Goal: Communication & Community: Answer question/provide support

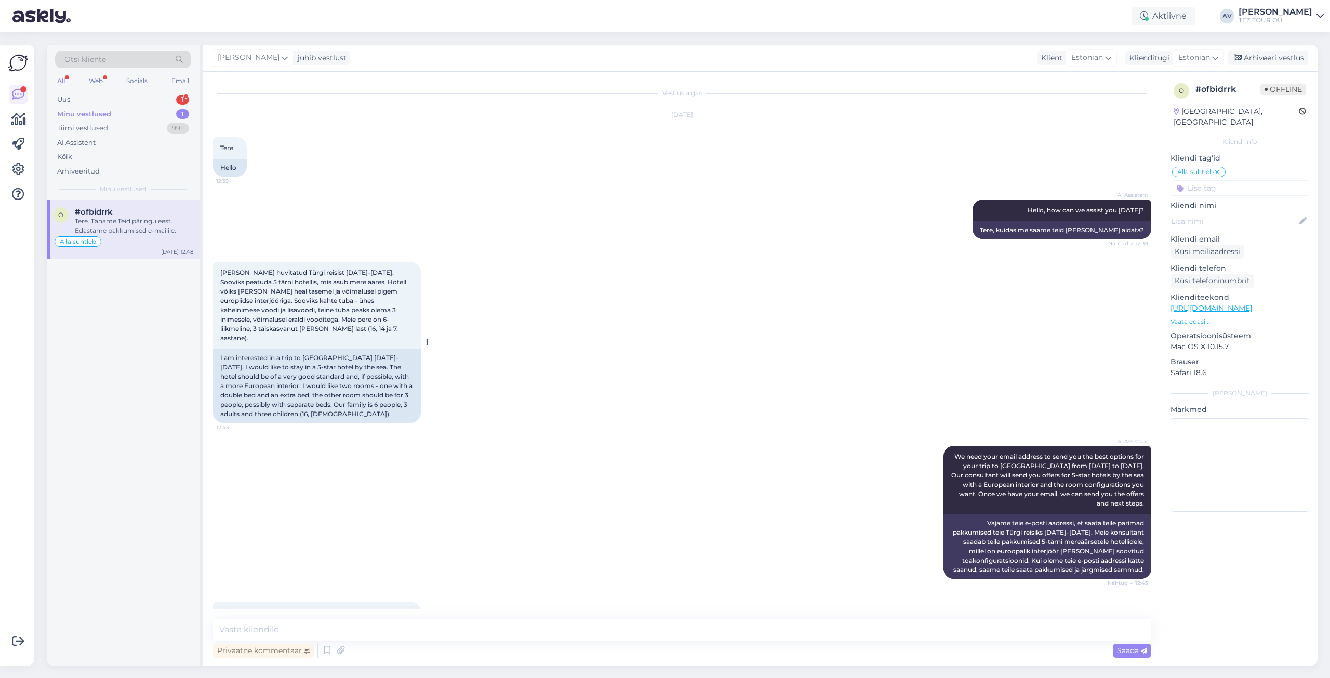
scroll to position [169, 0]
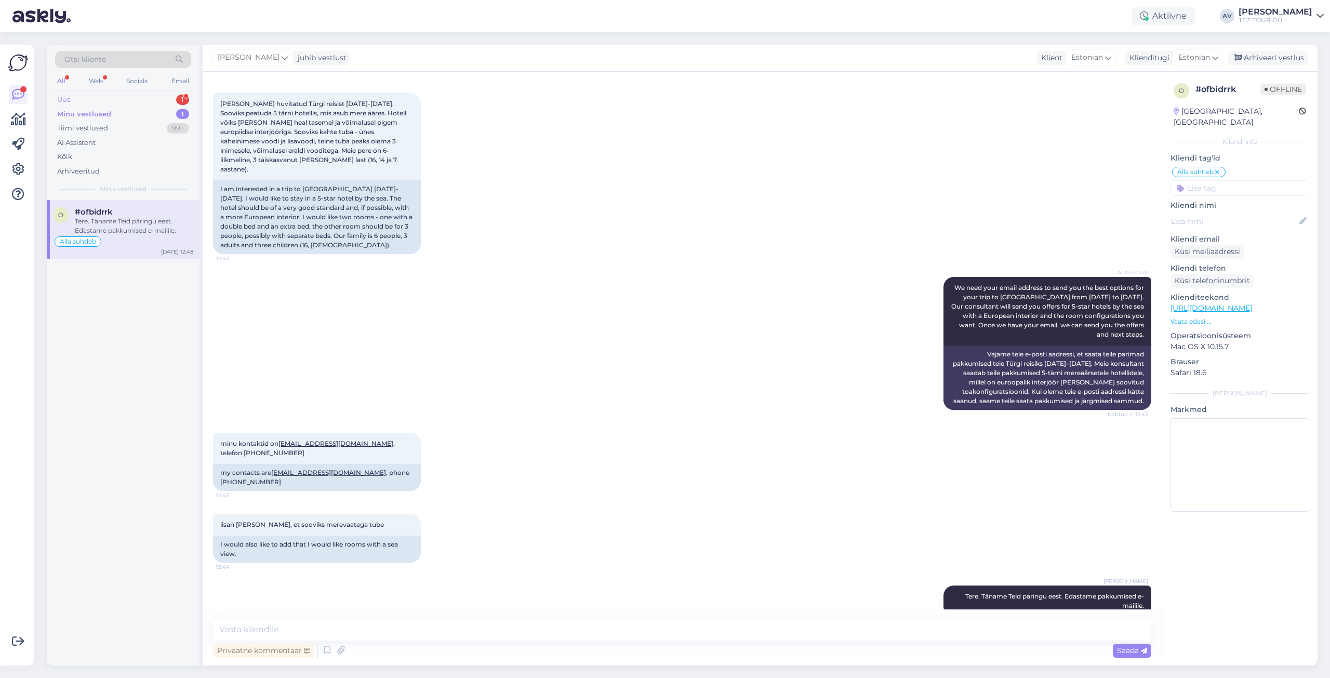
click at [82, 100] on div "Uus 1" at bounding box center [123, 100] width 136 height 15
click at [152, 220] on div "We will start selling tours for the new season, including [GEOGRAPHIC_DATA], fr…" at bounding box center [134, 226] width 118 height 19
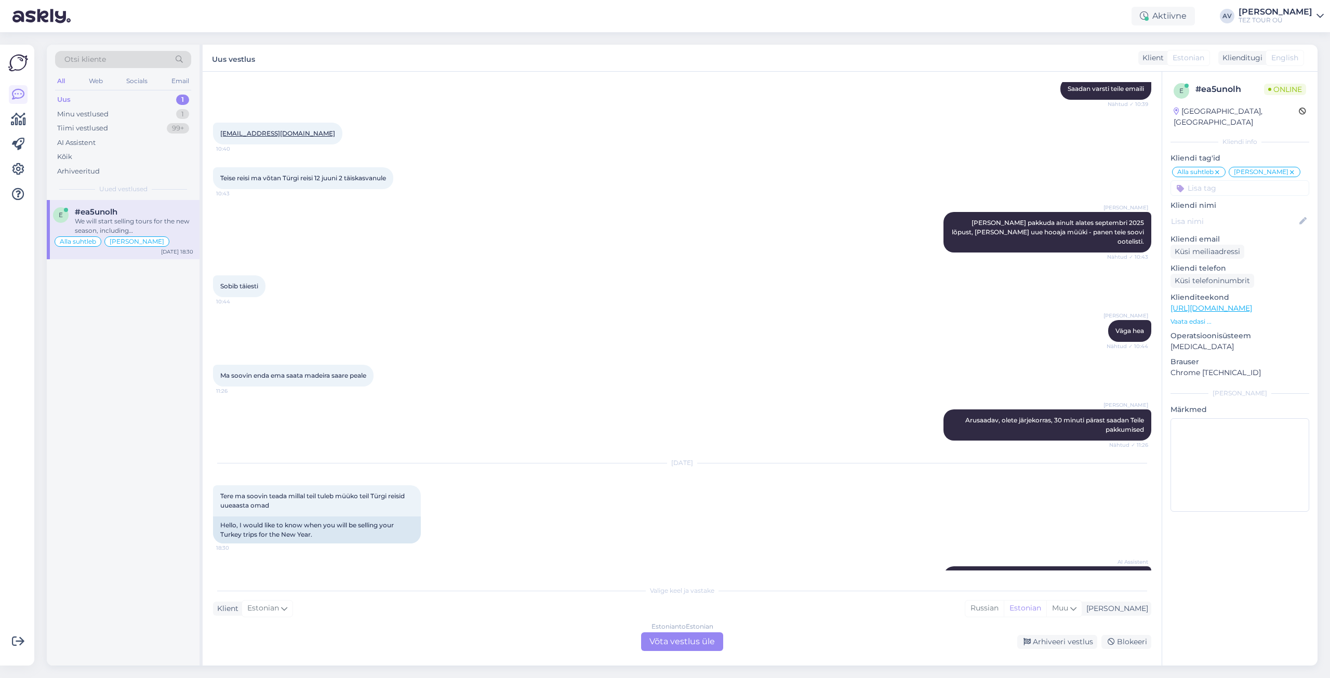
click at [661, 642] on div "Estonian to Estonian Võta vestlus üle" at bounding box center [682, 641] width 82 height 19
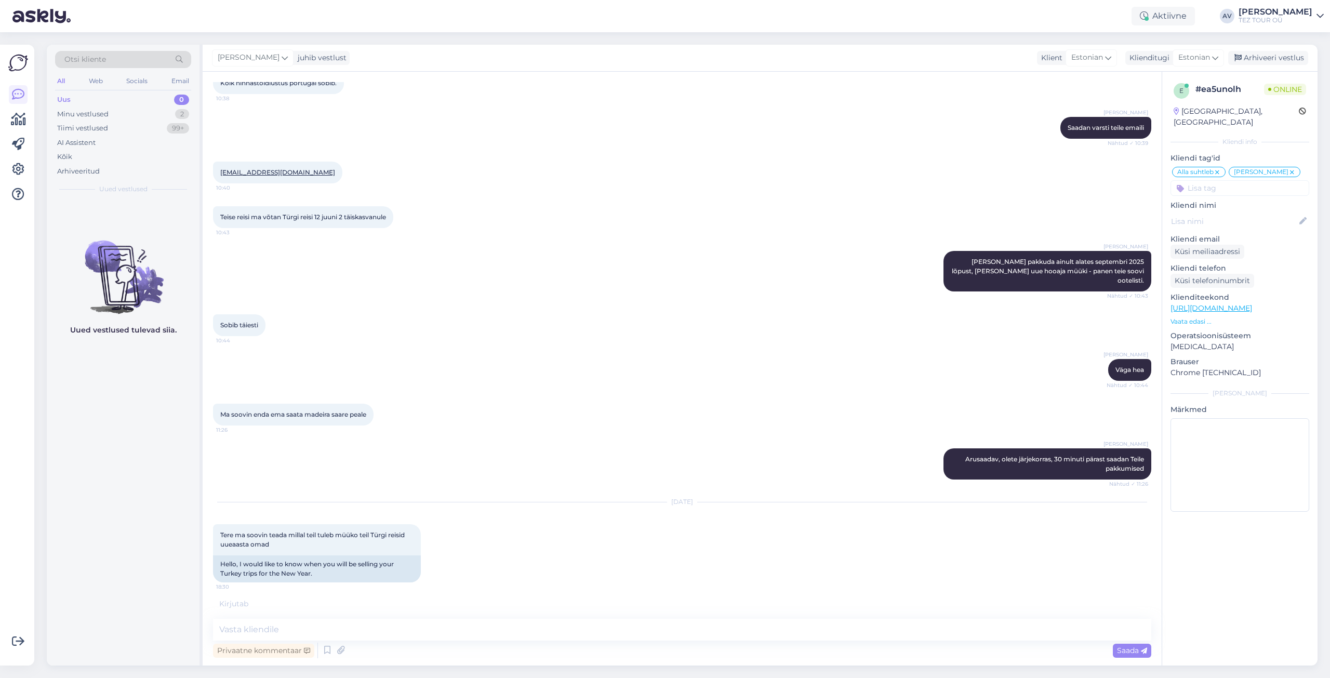
scroll to position [2490, 0]
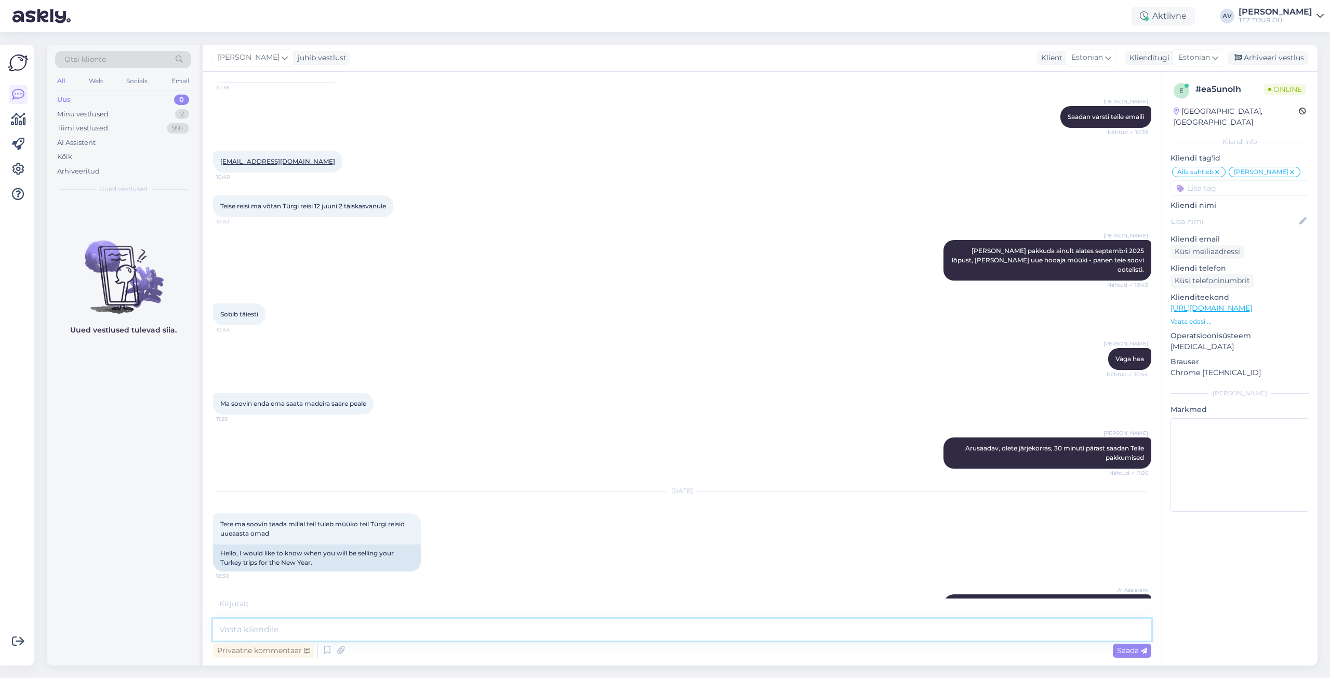
drag, startPoint x: 583, startPoint y: 632, endPoint x: 578, endPoint y: 628, distance: 5.9
click at [581, 631] on textarea at bounding box center [682, 630] width 939 height 22
paste textarea "Tänan väga uue päringu eest. Plaanime järgmise hooaja müügi avada augusti [PERS…"
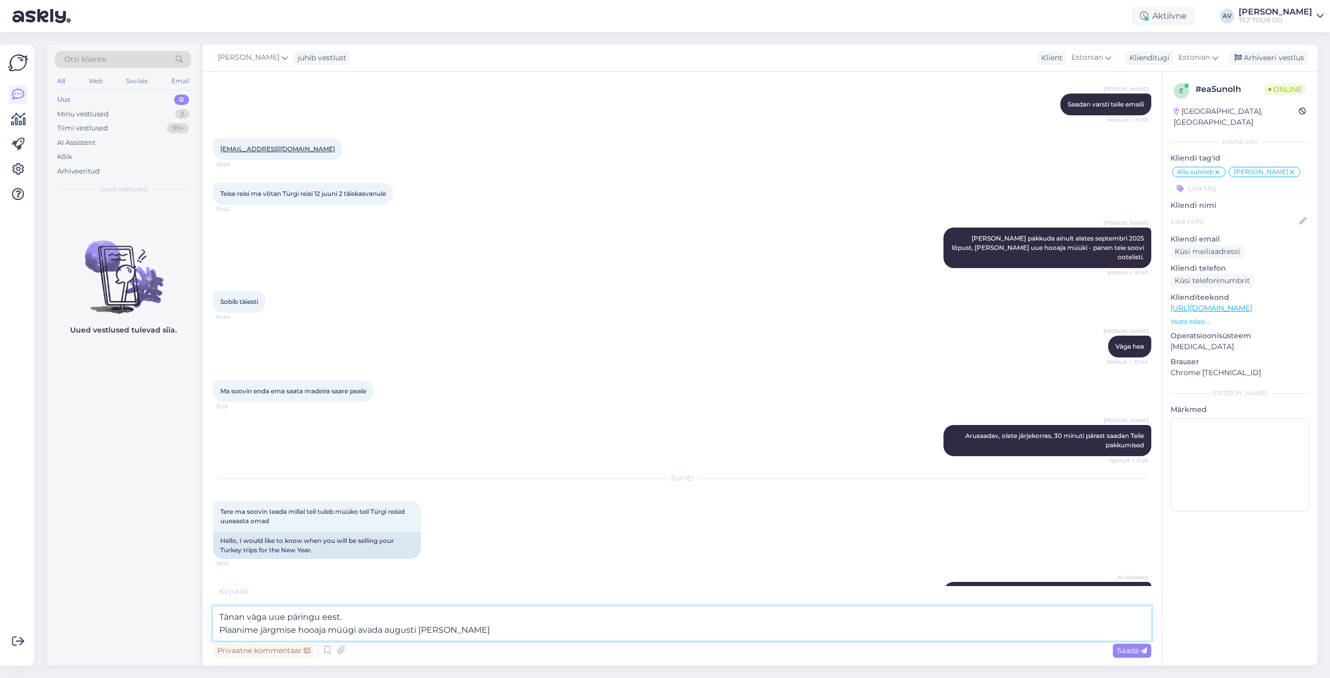
drag, startPoint x: 285, startPoint y: 618, endPoint x: 268, endPoint y: 618, distance: 17.1
click at [268, 618] on textarea "Tänan väga uue päringu eest. Plaanime järgmise hooaja müügi avada augusti [PERS…" at bounding box center [682, 623] width 939 height 34
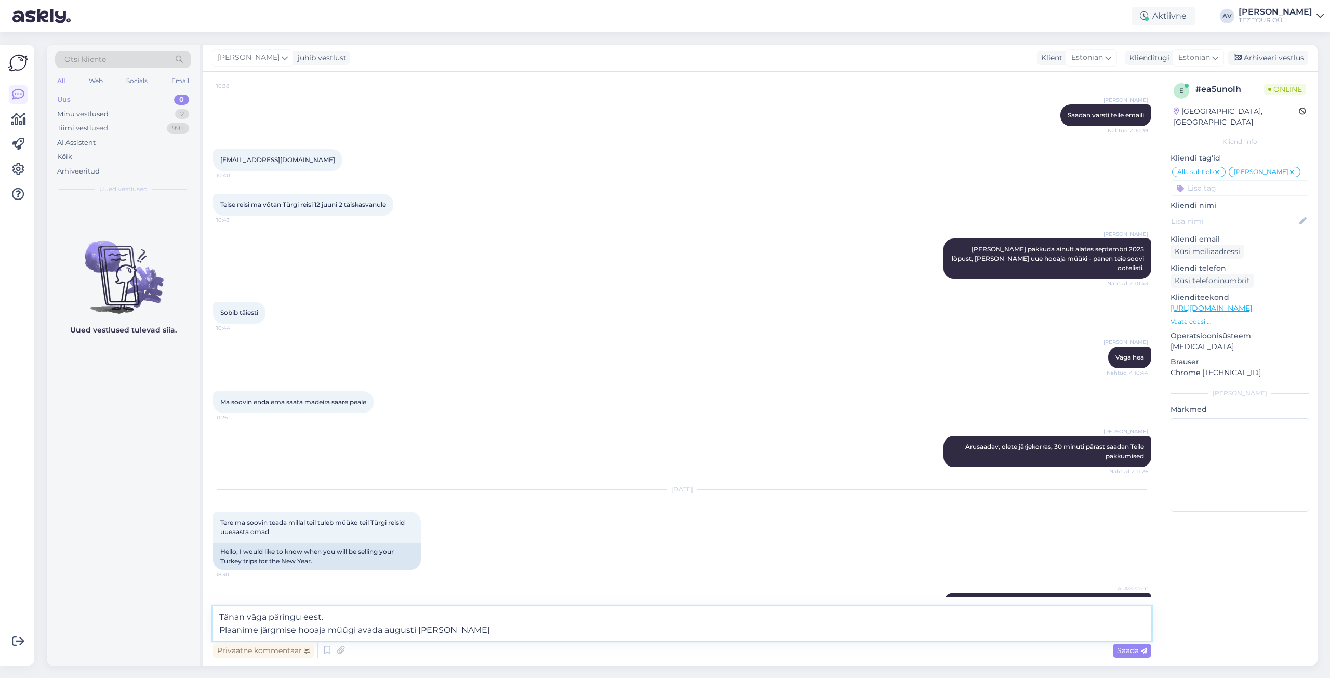
click at [220, 616] on textarea "Tänan väga päringu eest. Plaanime järgmise hooaja müügi avada augusti [PERSON_N…" at bounding box center [682, 623] width 939 height 34
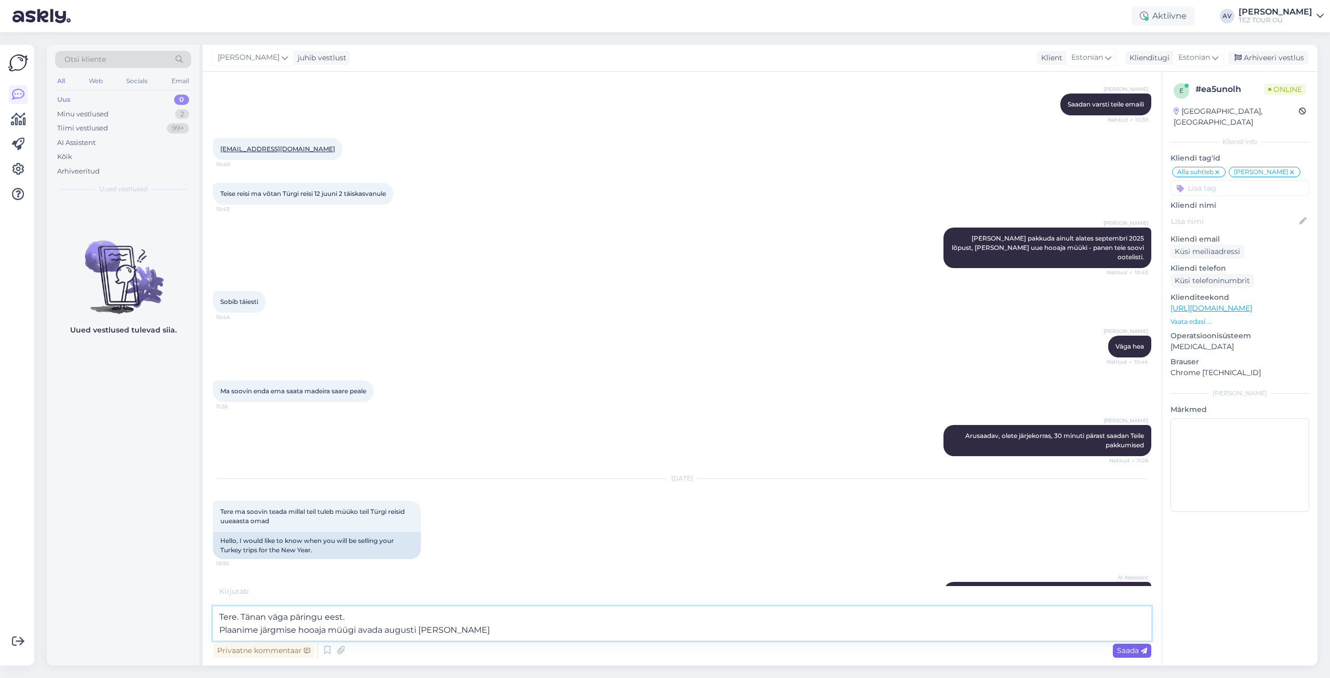
type textarea "Tere. Tänan väga päringu eest. Plaanime järgmise hooaja müügi avada augusti [PE…"
click at [1124, 649] on span "Saada" at bounding box center [1132, 650] width 30 height 9
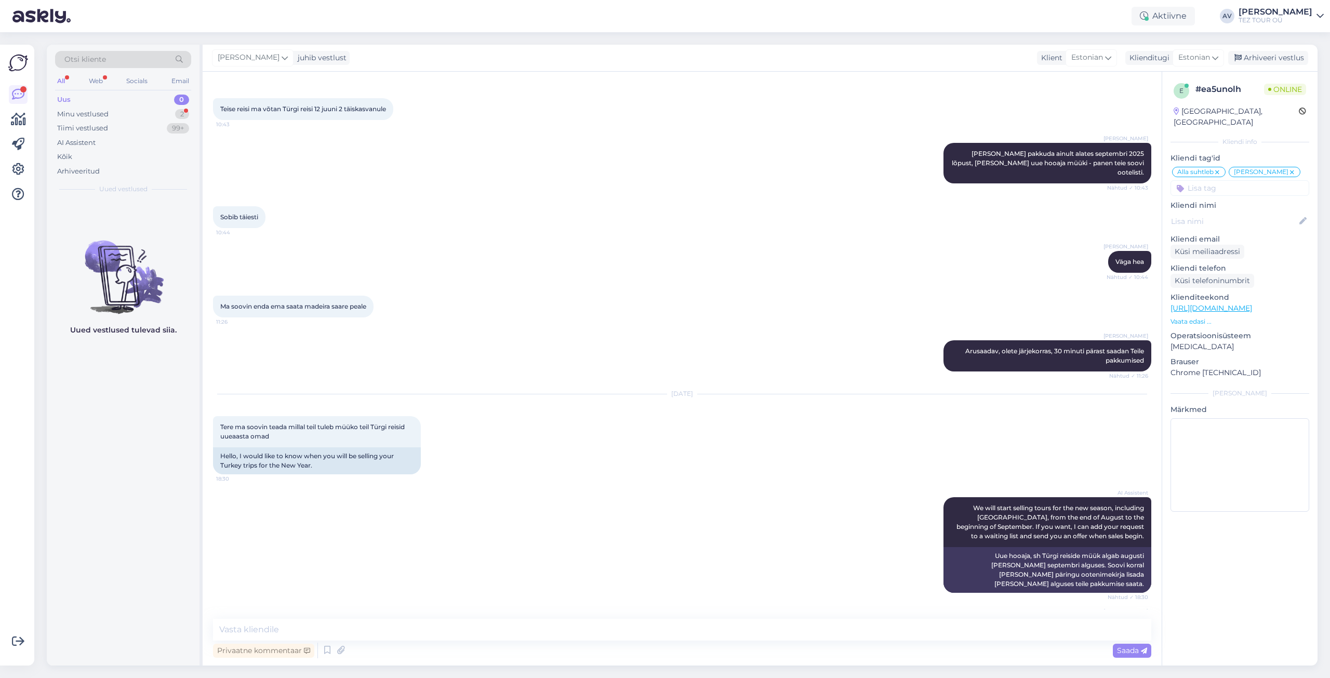
scroll to position [2328, 0]
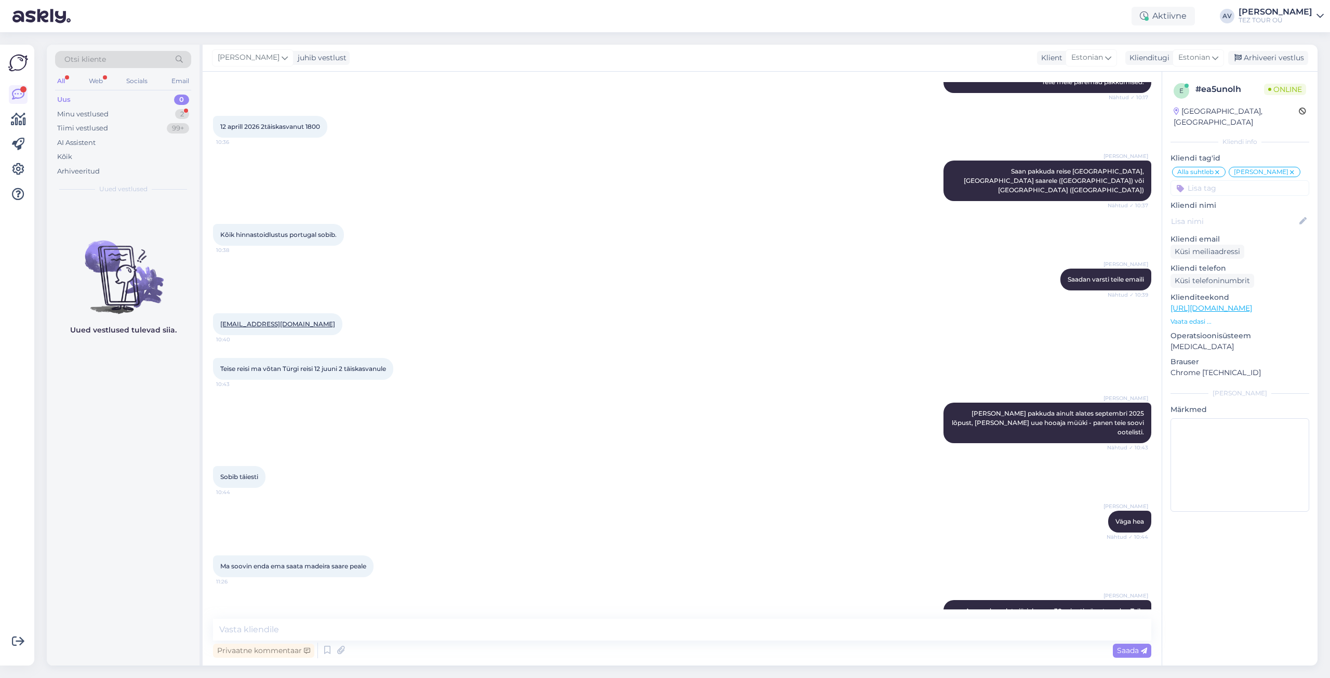
click at [457, 633] on textarea at bounding box center [682, 630] width 939 height 22
paste textarea "Tere, Kerttu Täname Teid kirja eest. Me ei ava veel uue hooaja (2026) müüki. Pl…"
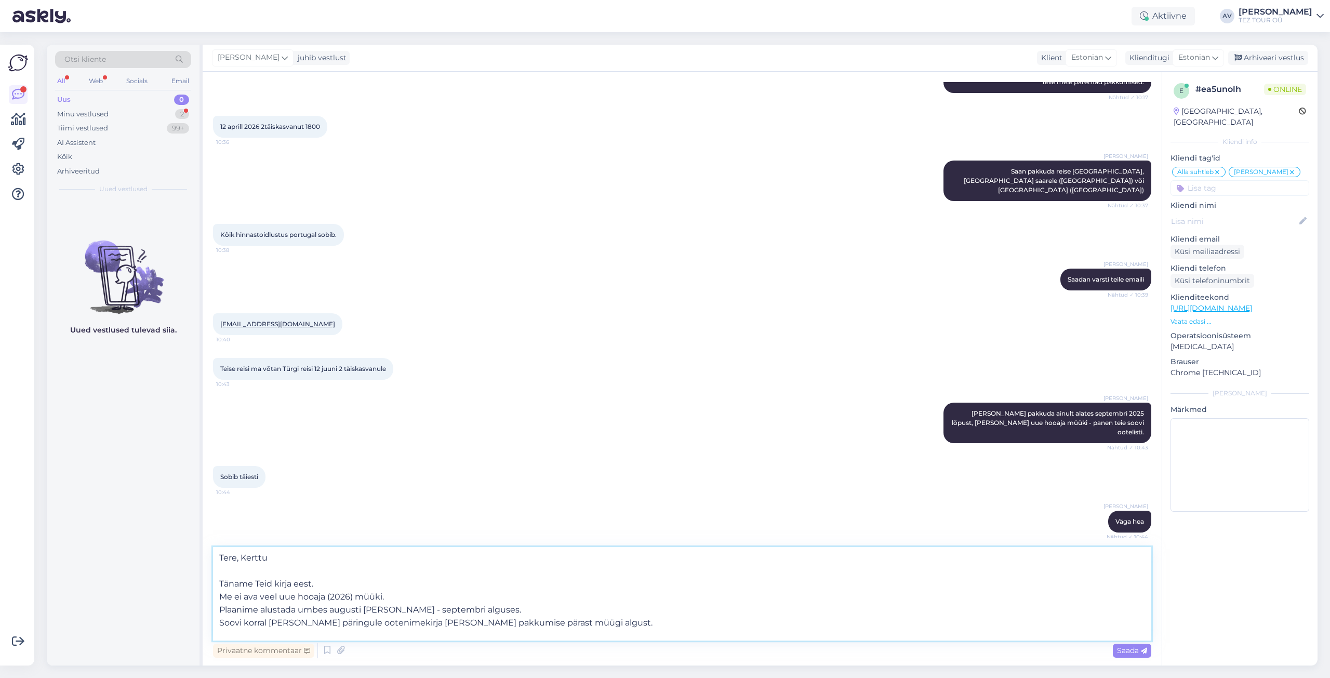
drag, startPoint x: 234, startPoint y: 622, endPoint x: 598, endPoint y: 624, distance: 364.3
click at [598, 624] on textarea "Tere, Kerttu Täname Teid kirja eest. Me ei ava veel uue hooaja (2026) müüki. Pl…" at bounding box center [682, 594] width 939 height 94
type textarea "Tere, Kerttu Täname Teid kirja eest. Me ei ava veel uue hooaja (2026) müüki. Pl…"
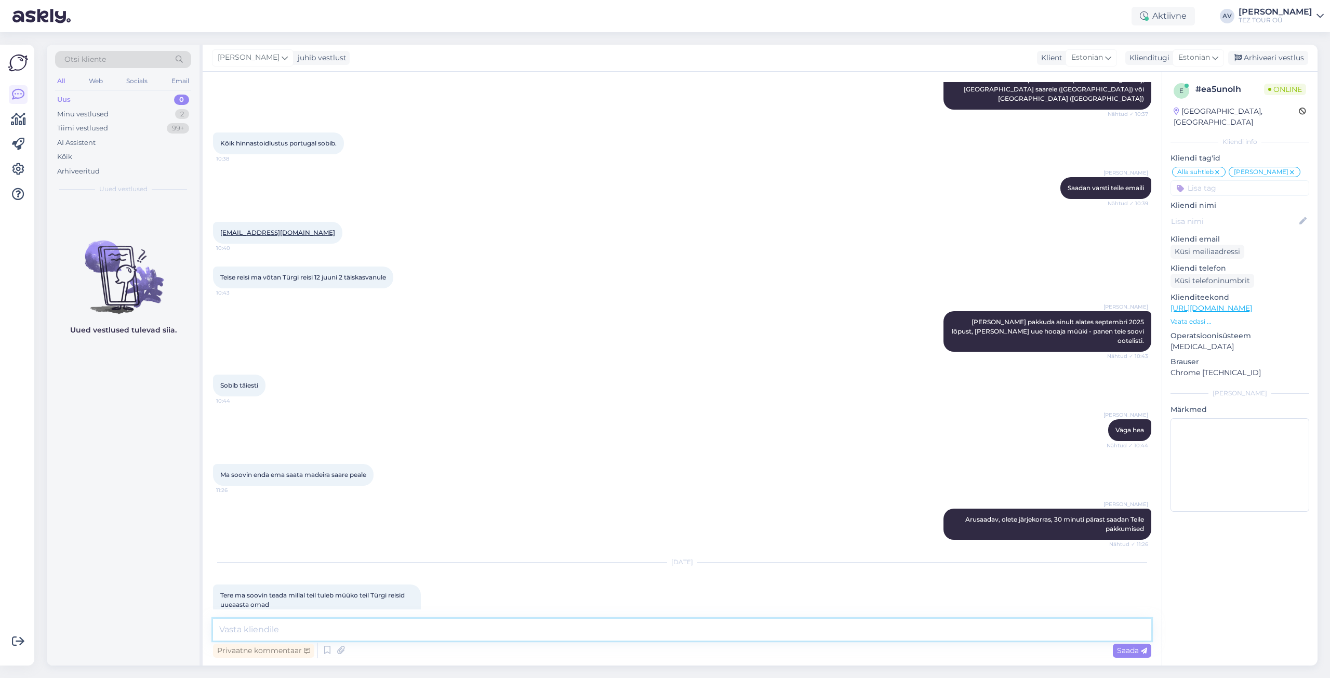
scroll to position [2679, 0]
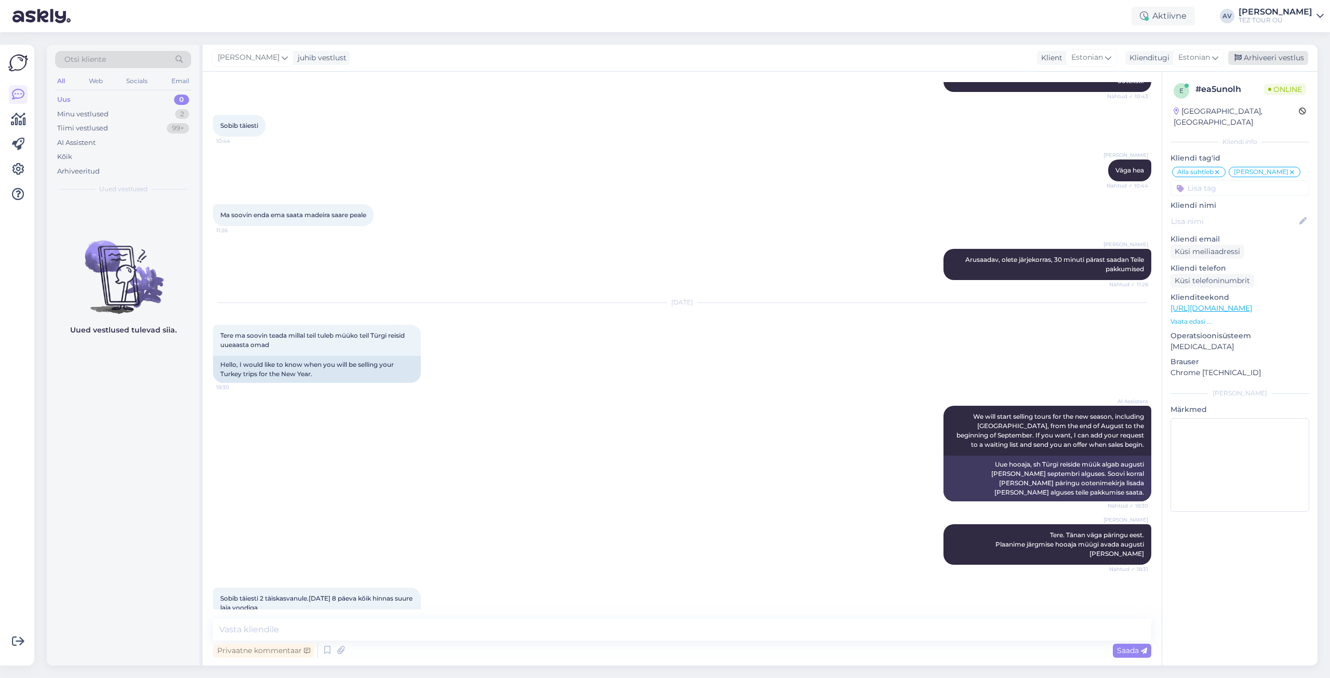
click at [1266, 58] on div "Arhiveeri vestlus" at bounding box center [1269, 58] width 80 height 14
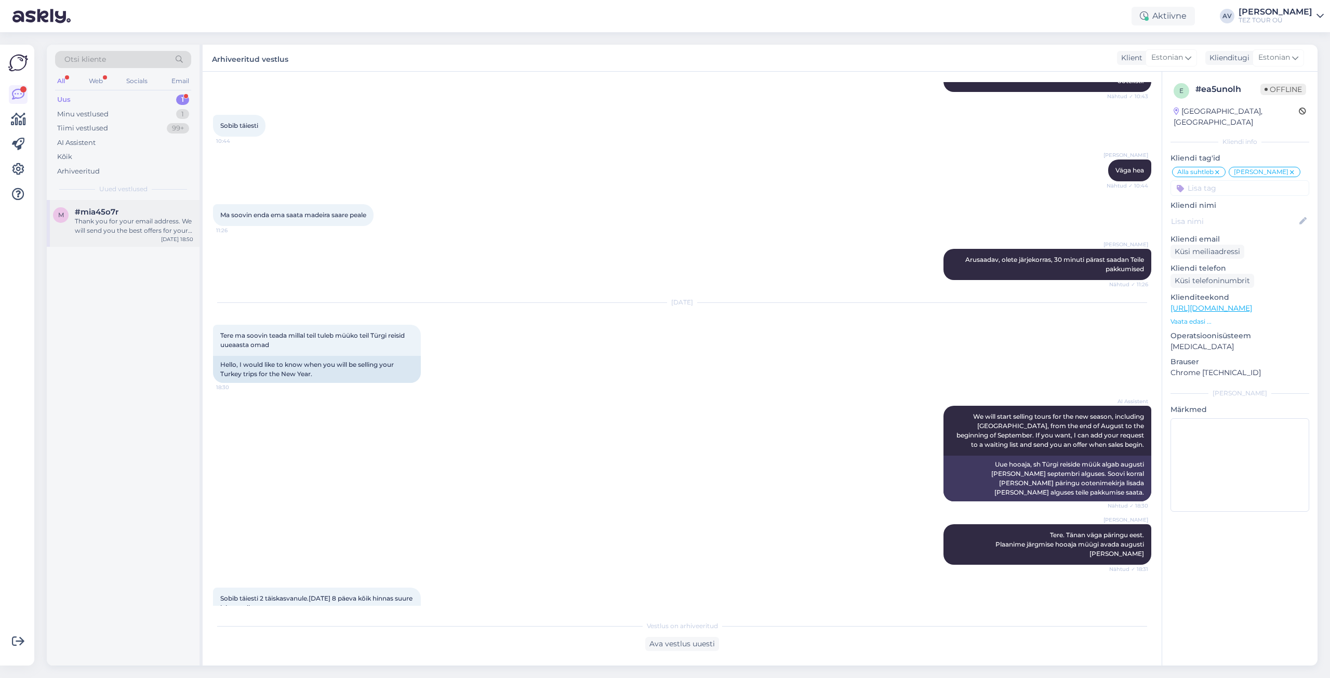
click at [118, 229] on div "Thank you for your email address. We will send you the best offers for your tri…" at bounding box center [134, 226] width 118 height 19
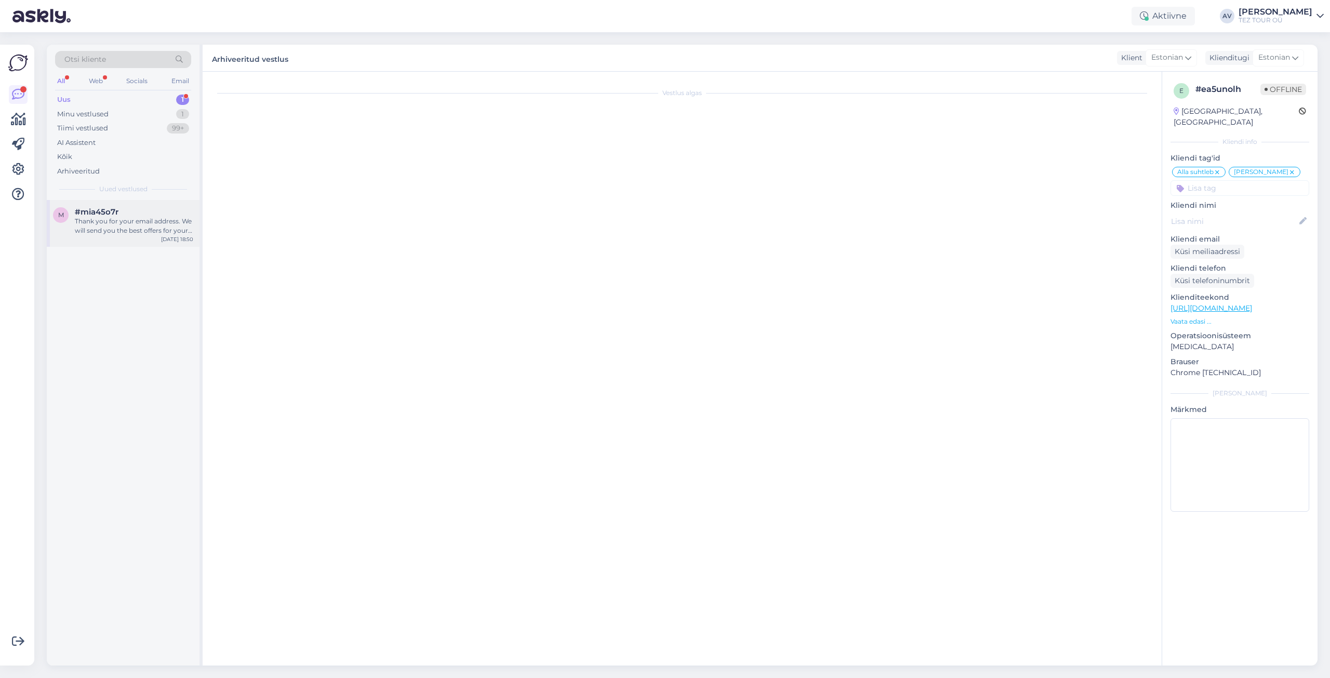
scroll to position [191, 0]
